Goal: Browse casually

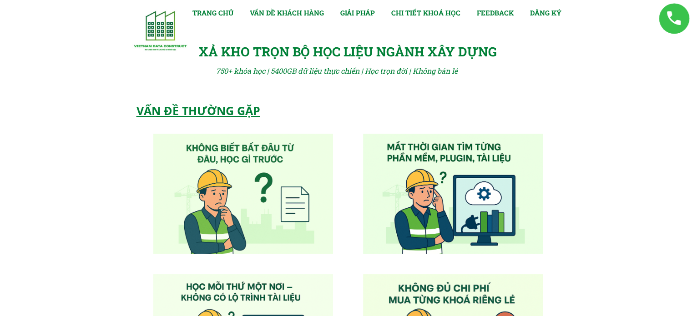
click at [680, 27] on link at bounding box center [674, 18] width 36 height 36
